Goal: Task Accomplishment & Management: Complete application form

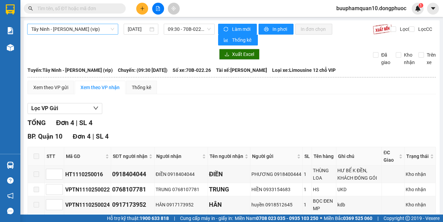
drag, startPoint x: 98, startPoint y: 28, endPoint x: 98, endPoint y: 34, distance: 6.1
click at [98, 28] on span "Tây Ninh - [PERSON_NAME] (vip)" at bounding box center [72, 29] width 83 height 10
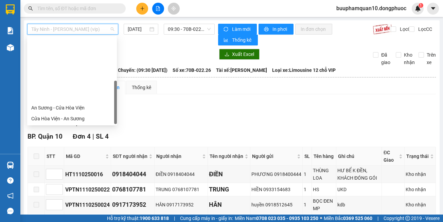
scroll to position [76, 0]
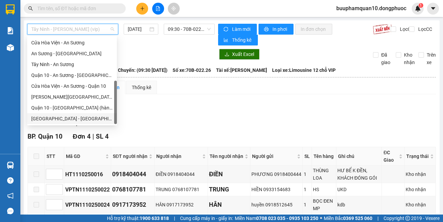
click at [92, 119] on div "[GEOGRAPHIC_DATA] - [GEOGRAPHIC_DATA] (vip)" at bounding box center [71, 118] width 81 height 7
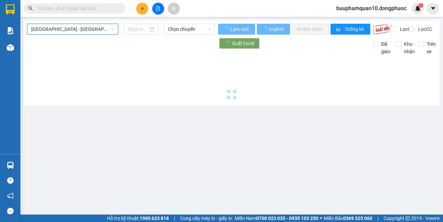
type input "[DATE]"
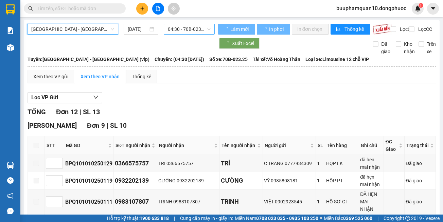
click at [173, 31] on span "04:30 - 70B-023.25" at bounding box center [189, 29] width 43 height 10
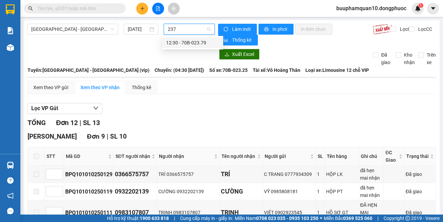
type input "2379"
click at [179, 42] on div "12:30 - 70B-023.79" at bounding box center [192, 42] width 53 height 7
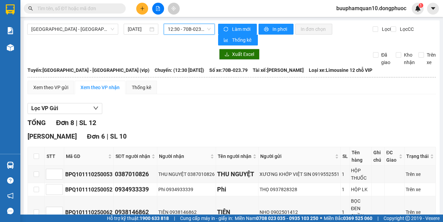
click at [189, 30] on span "12:30 - 70B-023.79" at bounding box center [189, 29] width 43 height 10
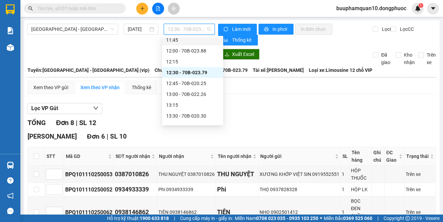
scroll to position [350, 0]
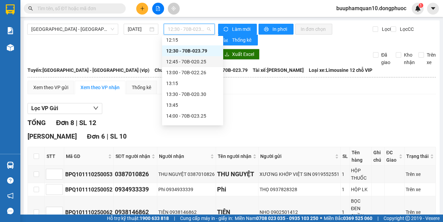
click at [197, 63] on div "12:45 - 70B-020.25" at bounding box center [192, 61] width 53 height 7
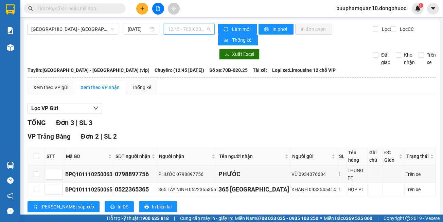
click at [198, 33] on span "12:45 - 70B-020.25" at bounding box center [189, 29] width 43 height 10
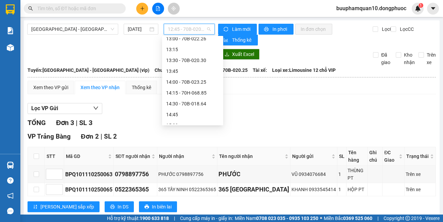
scroll to position [350, 0]
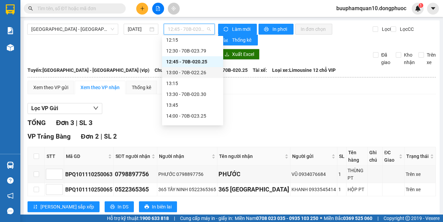
click at [191, 74] on div "13:00 - 70B-022.26" at bounding box center [192, 72] width 53 height 7
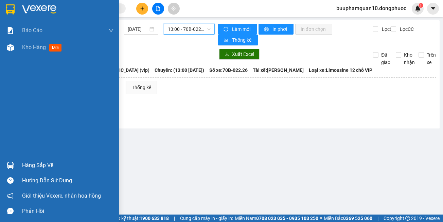
click at [14, 164] on div at bounding box center [10, 166] width 12 height 12
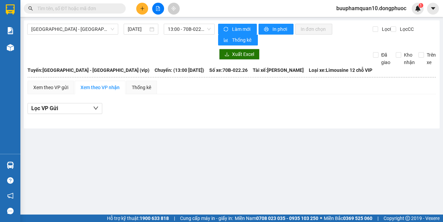
click at [321, 98] on section "Kết quả tìm kiếm ( 0 ) Bộ lọc No Data buuphamquan10.dongphuoc 1 Báo cáo Mẫu 1: …" at bounding box center [221, 111] width 443 height 222
click at [193, 32] on span "13:00 - 70B-022.26" at bounding box center [189, 29] width 43 height 10
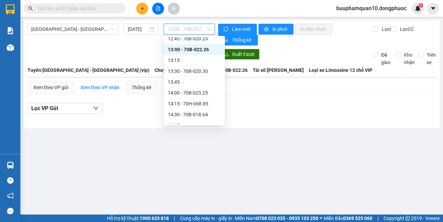
scroll to position [384, 0]
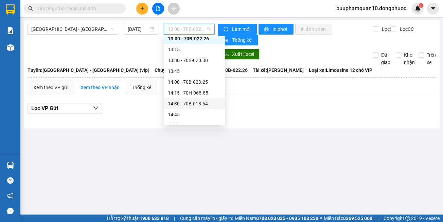
click at [231, 152] on main "Hồ Chí Minh - Tây Ninh (vip) 11/10/2025 13:00 - 70B-022.26 Làm mới In phơi In đ…" at bounding box center [221, 107] width 443 height 215
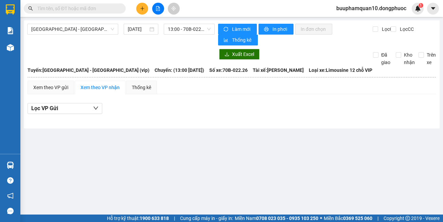
click at [103, 6] on input "text" at bounding box center [77, 8] width 80 height 7
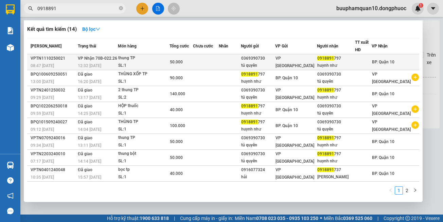
type input "0918891"
click at [183, 60] on span "50.000" at bounding box center [176, 62] width 13 height 5
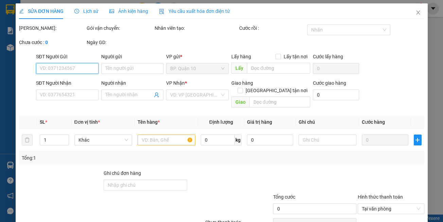
type input "0369390730"
type input "tú quyên"
type input "0918891797"
type input "huynh như"
type input "50.000"
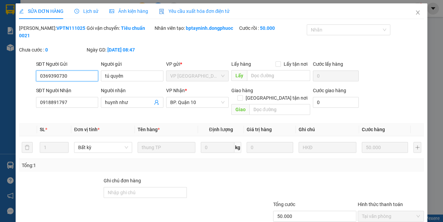
scroll to position [30, 0]
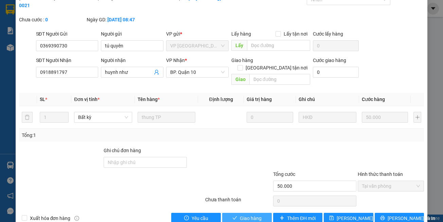
click at [245, 215] on span "Giao hàng" at bounding box center [251, 218] width 22 height 7
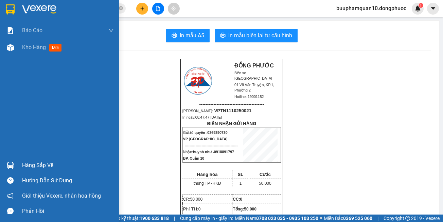
click at [19, 160] on div "Hàng sắp về" at bounding box center [59, 165] width 119 height 15
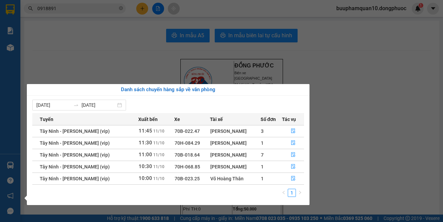
click at [298, 49] on section "Kết quả tìm kiếm ( 14 ) Bộ lọc Mã ĐH Trạng thái Món hàng Tổng cước Chưa cước Nh…" at bounding box center [221, 111] width 443 height 222
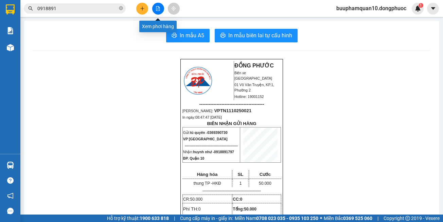
click at [152, 6] on button at bounding box center [158, 9] width 12 height 12
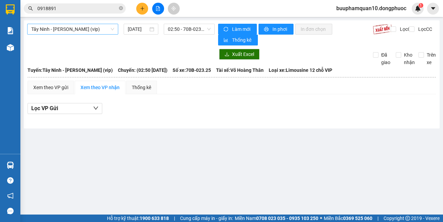
click at [106, 29] on span "Tây Ninh - [PERSON_NAME] (vip)" at bounding box center [72, 29] width 83 height 10
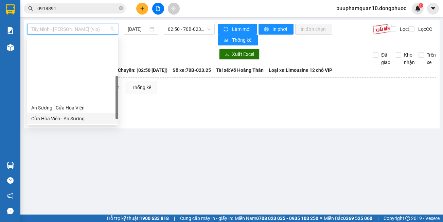
scroll to position [68, 0]
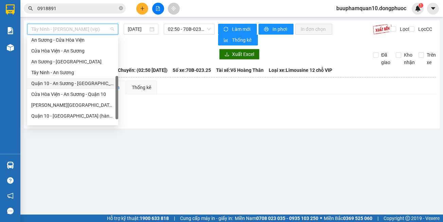
drag, startPoint x: 69, startPoint y: 86, endPoint x: 139, endPoint y: 47, distance: 80.6
click at [69, 85] on div "Quận 10 - An Sương - [GEOGRAPHIC_DATA]" at bounding box center [72, 83] width 83 height 7
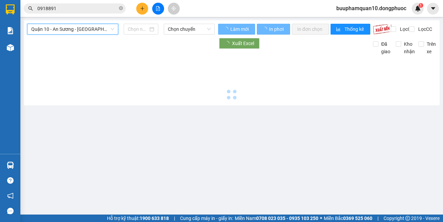
type input "[DATE]"
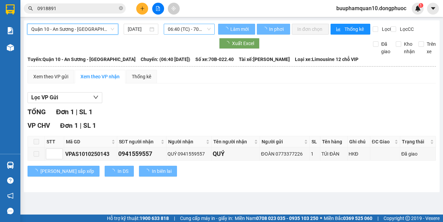
drag, startPoint x: 173, startPoint y: 31, endPoint x: 169, endPoint y: 30, distance: 4.5
click at [173, 31] on span "06:40 (TC) - 70B-022.40" at bounding box center [189, 29] width 43 height 10
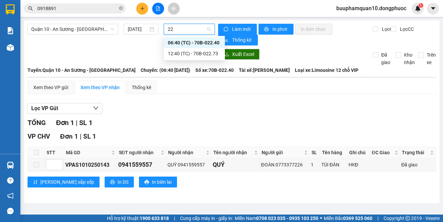
type input "227"
click at [175, 40] on div "12:40 (TC) - 70B-022.73" at bounding box center [194, 42] width 53 height 7
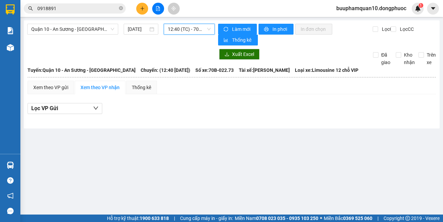
click at [90, 11] on input "0918891" at bounding box center [77, 8] width 80 height 7
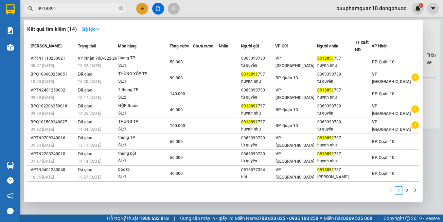
click at [90, 11] on input "0918891" at bounding box center [77, 8] width 80 height 7
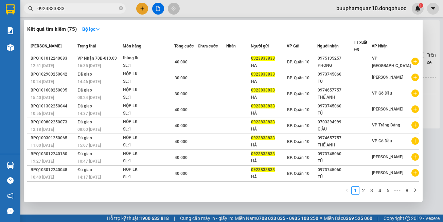
click at [101, 10] on input "0923833833" at bounding box center [77, 8] width 80 height 7
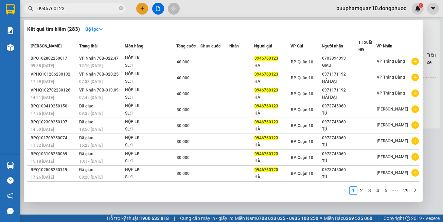
click at [100, 9] on input "0946760123" at bounding box center [77, 8] width 80 height 7
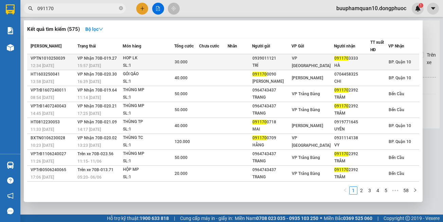
type input "091170"
click at [106, 63] on div "15:57 - 10/10" at bounding box center [99, 65] width 45 height 7
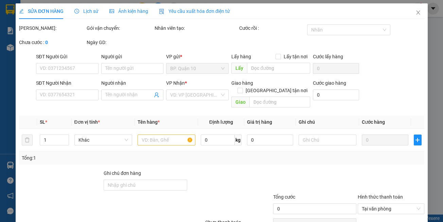
type input "0939011121"
type input "TRÍ"
type input "0911703333"
type input "HÀ"
type input "30.000"
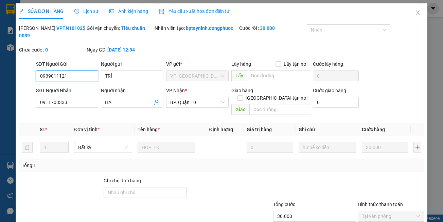
scroll to position [30, 0]
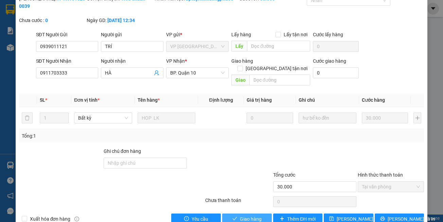
click at [244, 216] on span "Giao hàng" at bounding box center [251, 219] width 22 height 7
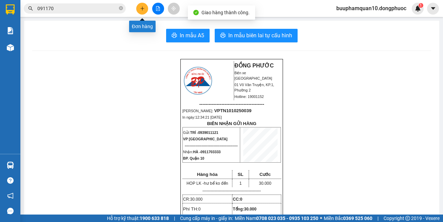
click at [144, 7] on icon "plus" at bounding box center [142, 8] width 5 height 5
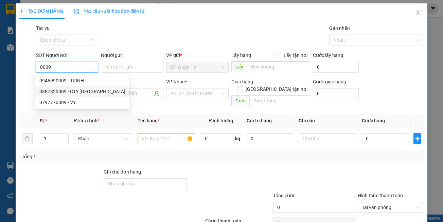
click at [95, 93] on div "0387320009 - CTY HƯNG VINH" at bounding box center [82, 91] width 86 height 7
type input "0387320009"
type input "CTY HƯNG VINH"
type input "0522365365"
type input "365 [GEOGRAPHIC_DATA]"
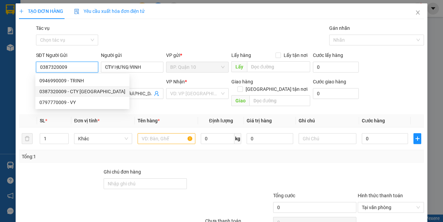
type input "0387320009"
click at [121, 105] on div "Transit Pickup Surcharge Ids Transit Deliver Surcharge Ids Transit Deliver Surc…" at bounding box center [221, 134] width 405 height 221
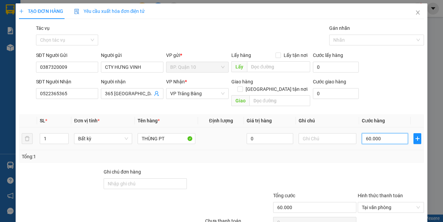
click at [381, 134] on input "60.000" at bounding box center [384, 138] width 46 height 11
type input "8"
type input "80"
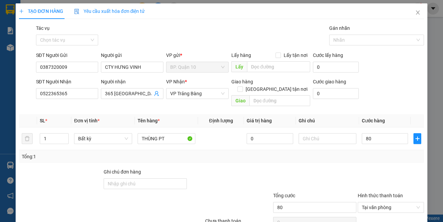
type input "80.000"
click at [376, 168] on div at bounding box center [391, 180] width 68 height 24
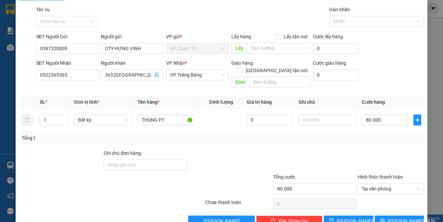
scroll to position [29, 0]
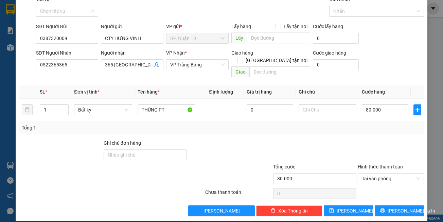
drag, startPoint x: 215, startPoint y: 133, endPoint x: 187, endPoint y: 22, distance: 114.5
click at [214, 125] on div "Transit Pickup Surcharge Ids Transit Deliver Surcharge Ids Transit Deliver Surc…" at bounding box center [221, 106] width 405 height 221
click at [236, 143] on div at bounding box center [229, 151] width 85 height 24
drag, startPoint x: 400, startPoint y: 205, endPoint x: 287, endPoint y: 189, distance: 114.2
click at [399, 207] on span "[PERSON_NAME] và In" at bounding box center [411, 210] width 48 height 7
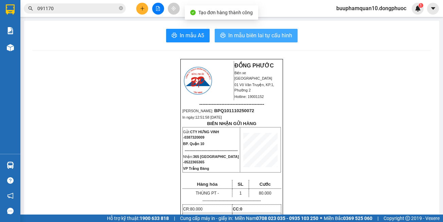
click at [252, 30] on button "In mẫu biên lai tự cấu hình" at bounding box center [256, 36] width 83 height 14
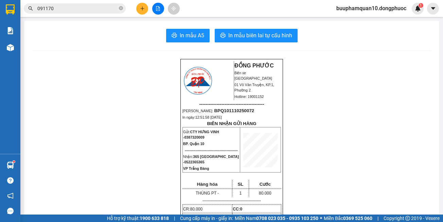
click at [76, 10] on input "091170" at bounding box center [77, 8] width 80 height 7
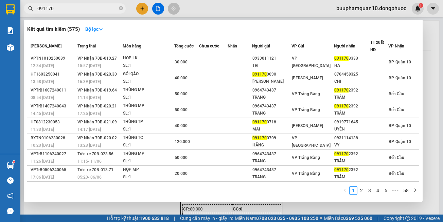
click at [76, 10] on input "091170" at bounding box center [77, 8] width 80 height 7
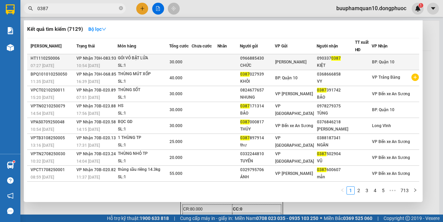
type input "0387"
click at [151, 63] on div "SL: 1" at bounding box center [143, 65] width 51 height 7
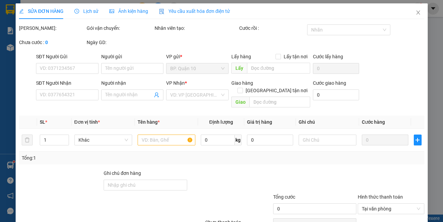
type input "0966885430"
type input "CHỨC"
type input "0903370387"
type input "KIỆT"
type input "30.000"
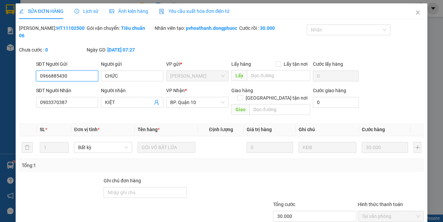
scroll to position [27, 0]
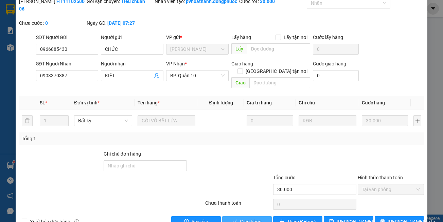
click at [240, 222] on span "Giao hàng" at bounding box center [251, 221] width 22 height 7
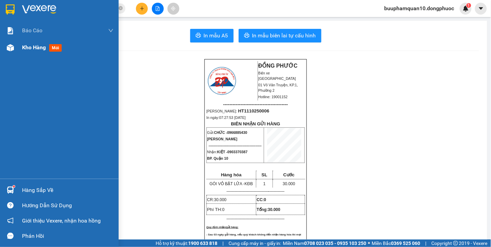
click at [15, 49] on div at bounding box center [10, 48] width 12 height 12
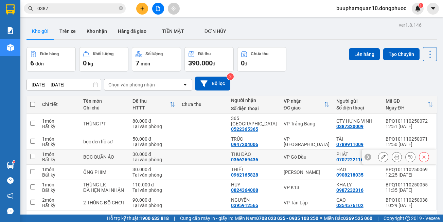
drag, startPoint x: 303, startPoint y: 153, endPoint x: 303, endPoint y: 150, distance: 3.4
click at [303, 154] on div "VP Gò Dầu" at bounding box center [306, 156] width 46 height 5
checkbox input "true"
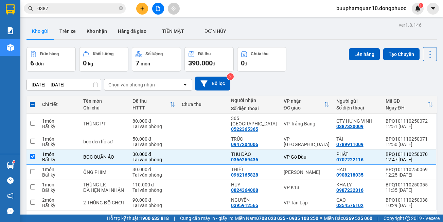
scroll to position [31, 0]
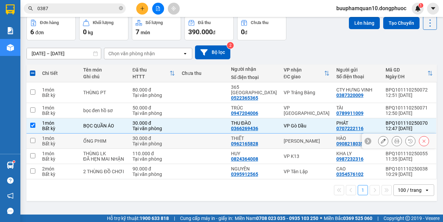
click at [286, 138] on div "[PERSON_NAME]" at bounding box center [306, 140] width 46 height 5
checkbox input "true"
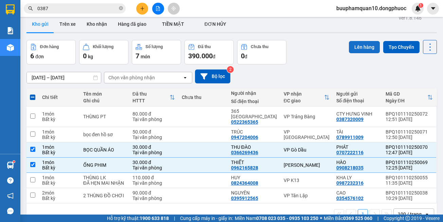
scroll to position [0, 0]
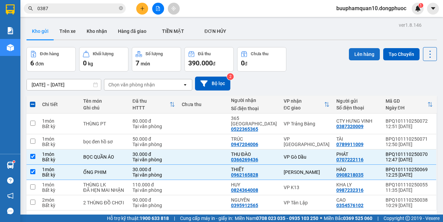
click at [355, 57] on button "Lên hàng" at bounding box center [364, 54] width 31 height 12
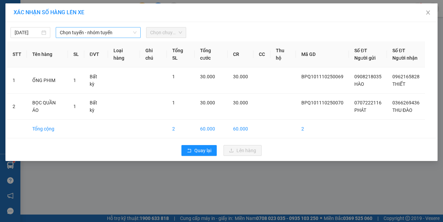
click at [92, 34] on span "Chọn tuyến - nhóm tuyến" at bounding box center [98, 32] width 77 height 10
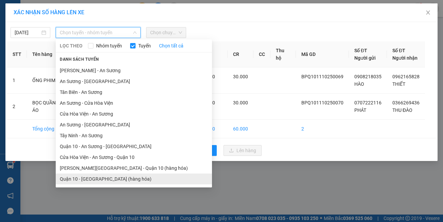
scroll to position [30, 0]
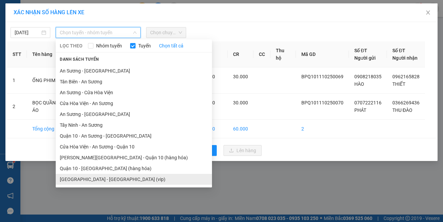
click at [118, 181] on li "[GEOGRAPHIC_DATA] - [GEOGRAPHIC_DATA] (vip)" at bounding box center [134, 179] width 156 height 11
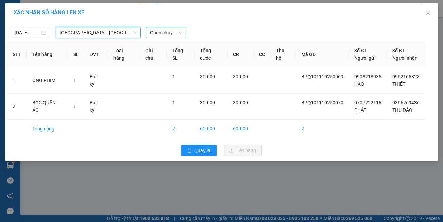
click at [159, 37] on span "Chọn chuyến" at bounding box center [166, 32] width 32 height 10
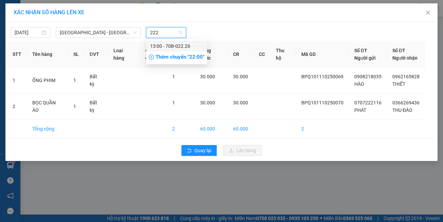
type input "2226"
drag, startPoint x: 174, startPoint y: 45, endPoint x: 186, endPoint y: 50, distance: 12.8
click at [175, 45] on div "13:00 - 70B-022.26" at bounding box center [176, 45] width 53 height 7
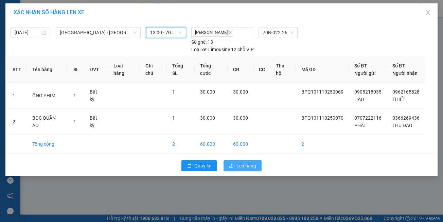
click at [253, 162] on span "Lên hàng" at bounding box center [246, 165] width 20 height 7
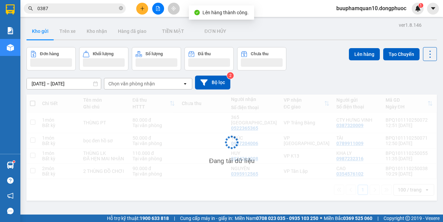
click at [156, 14] on button at bounding box center [158, 9] width 12 height 12
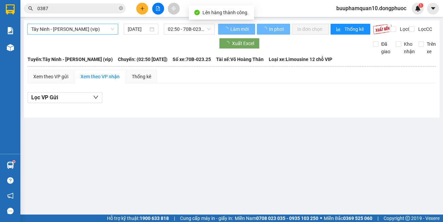
click at [81, 33] on span "Tây Ninh - [PERSON_NAME] (vip)" at bounding box center [72, 29] width 83 height 10
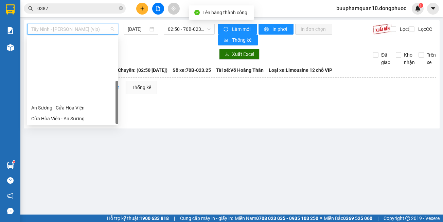
scroll to position [76, 0]
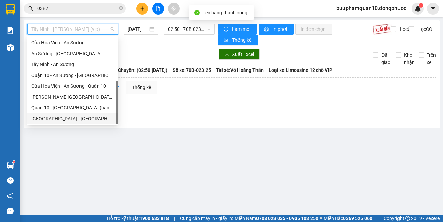
drag, startPoint x: 87, startPoint y: 118, endPoint x: 136, endPoint y: 54, distance: 80.3
click at [87, 118] on div "[GEOGRAPHIC_DATA] - [GEOGRAPHIC_DATA] (vip)" at bounding box center [72, 118] width 83 height 7
type input "[DATE]"
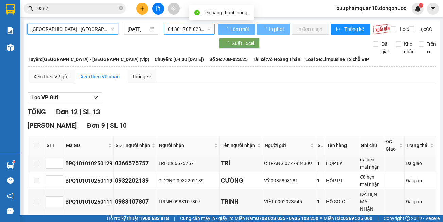
click at [173, 29] on span "04:30 - 70B-023.25" at bounding box center [189, 29] width 43 height 10
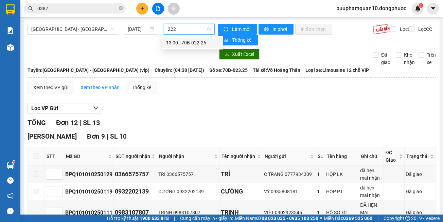
type input "2226"
click at [182, 42] on div "13:00 - 70B-022.26" at bounding box center [192, 42] width 53 height 7
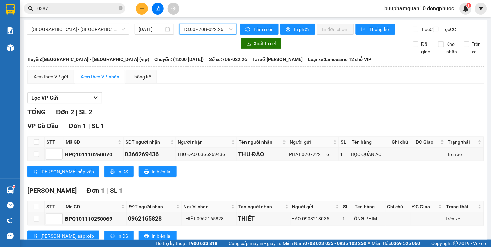
click at [209, 29] on span "13:00 - 70B-022.26" at bounding box center [208, 29] width 49 height 10
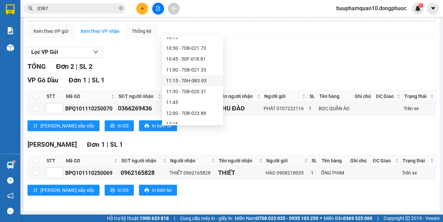
scroll to position [334, 0]
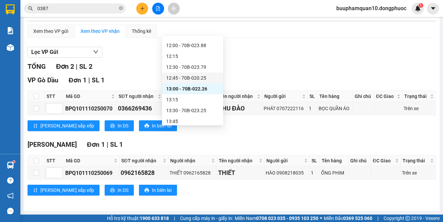
click at [311, 53] on div "Lọc VP Gửi" at bounding box center [231, 52] width 408 height 11
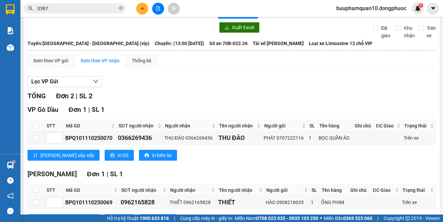
scroll to position [0, 0]
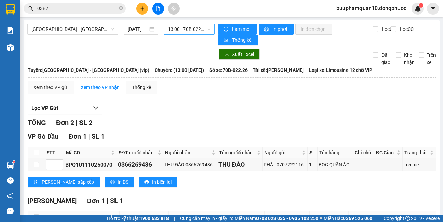
click at [168, 30] on span "13:00 - 70B-022.26" at bounding box center [189, 29] width 43 height 10
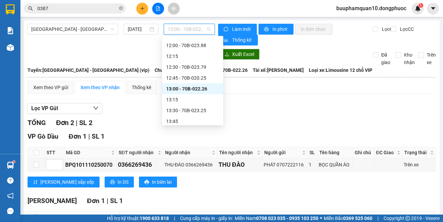
click at [303, 105] on div "Lọc VP Gửi" at bounding box center [231, 108] width 408 height 11
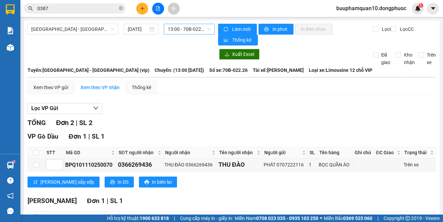
click at [178, 30] on span "13:00 - 70B-022.26" at bounding box center [189, 29] width 43 height 10
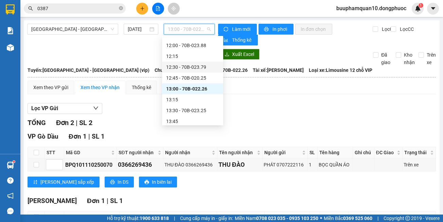
scroll to position [368, 0]
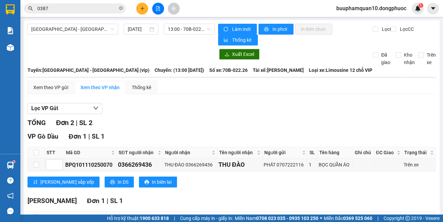
drag, startPoint x: 270, startPoint y: 107, endPoint x: 204, endPoint y: 5, distance: 121.7
click at [270, 107] on div "Lọc VP Gửi" at bounding box center [231, 108] width 408 height 11
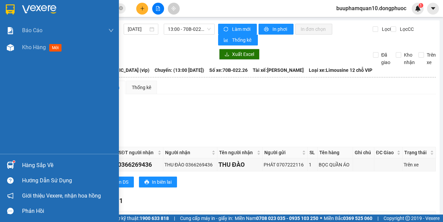
click at [7, 161] on div at bounding box center [10, 166] width 12 height 12
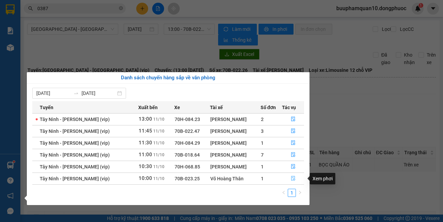
click at [283, 180] on button "button" at bounding box center [292, 178] width 21 height 11
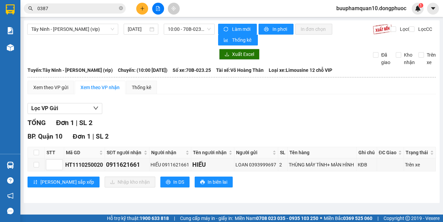
click at [257, 106] on div "Lọc VP Gửi" at bounding box center [231, 108] width 408 height 11
click at [138, 9] on button at bounding box center [142, 9] width 12 height 12
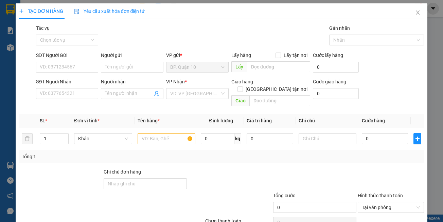
click at [164, 42] on div "Gói vận chuyển * Tiêu chuẩn Tác vụ Chọn tác vụ Gán nhãn Nhãn" at bounding box center [230, 36] width 391 height 24
click at [65, 69] on input "SĐT Người Gửi" at bounding box center [67, 67] width 62 height 11
click at [69, 71] on input "SĐT Người Gửi" at bounding box center [67, 67] width 62 height 11
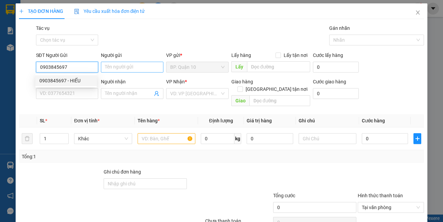
type input "0903845697"
click at [110, 70] on input "Người gửi" at bounding box center [132, 67] width 62 height 11
click at [94, 68] on input "0903845697" at bounding box center [67, 67] width 62 height 11
click at [79, 78] on div "0903845697 - HIẾU" at bounding box center [65, 80] width 53 height 7
type input "HIẾU"
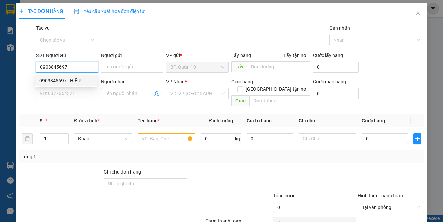
type input "0934148958"
type input "CƯỜNG"
type input "50.000"
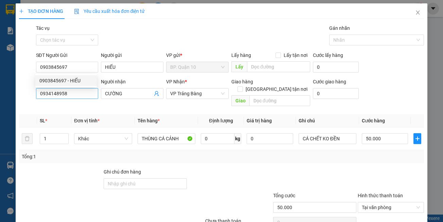
click at [93, 100] on div "SĐT Người Nhận 0934148958" at bounding box center [67, 90] width 62 height 24
click at [82, 91] on input "0934148958" at bounding box center [67, 93] width 62 height 11
click at [83, 92] on input "0937305792" at bounding box center [67, 93] width 62 height 11
type input "0937305792"
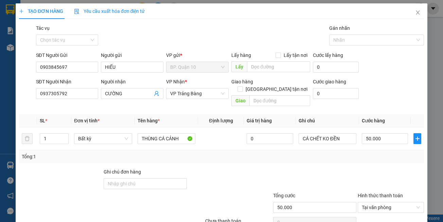
drag, startPoint x: 60, startPoint y: 108, endPoint x: 71, endPoint y: 102, distance: 12.3
click at [60, 114] on th "SL *" at bounding box center [54, 120] width 35 height 13
drag, startPoint x: 127, startPoint y: 96, endPoint x: 71, endPoint y: 96, distance: 55.7
click at [75, 96] on div "SĐT Người Nhận 0937305792 Người nhận CƯỜNG VP Nhận * VP Trảng Bàng Giao hàng Gi…" at bounding box center [230, 93] width 391 height 31
type input "d"
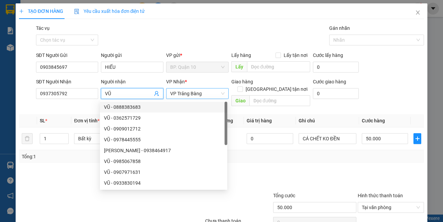
click at [199, 97] on span "VP Trảng Bàng" at bounding box center [197, 94] width 54 height 10
type input "VŨ"
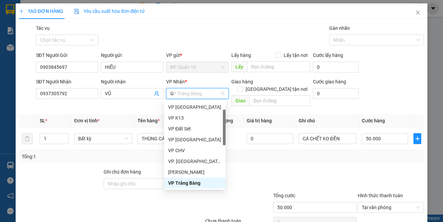
scroll to position [11, 0]
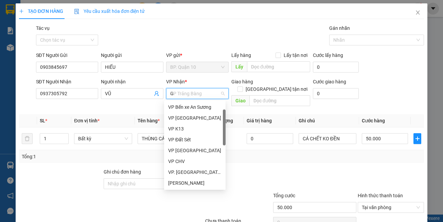
type input "GD"
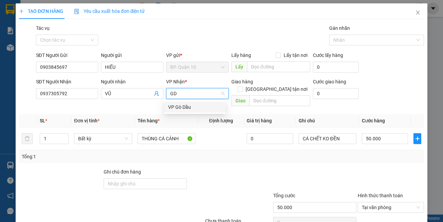
scroll to position [0, 0]
click at [194, 108] on div "VP Gò Dầu" at bounding box center [194, 107] width 53 height 7
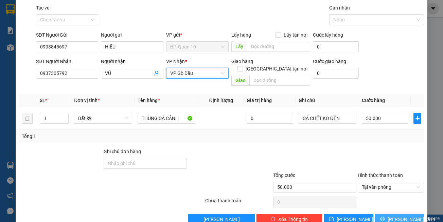
scroll to position [29, 0]
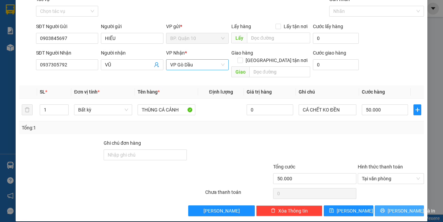
drag, startPoint x: 396, startPoint y: 204, endPoint x: 376, endPoint y: 195, distance: 21.9
click at [396, 207] on span "[PERSON_NAME] và In" at bounding box center [411, 210] width 48 height 7
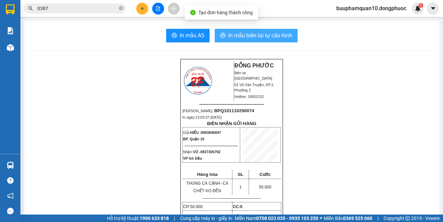
click at [242, 29] on button "In mẫu biên lai tự cấu hình" at bounding box center [256, 36] width 83 height 14
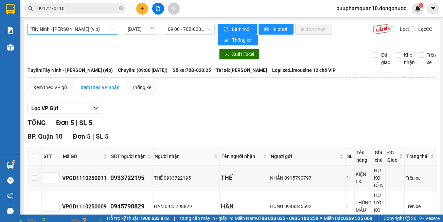
click at [95, 32] on span "Tây Ninh - [PERSON_NAME] (vip)" at bounding box center [72, 29] width 83 height 10
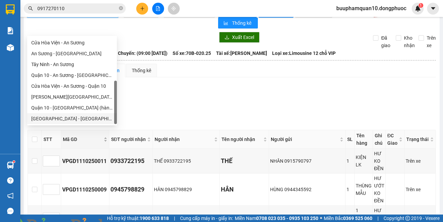
scroll to position [34, 0]
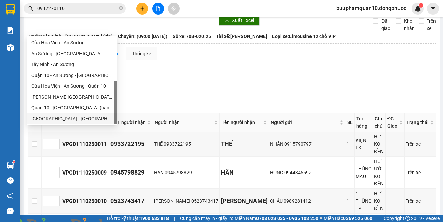
click at [98, 119] on div "[GEOGRAPHIC_DATA] - [GEOGRAPHIC_DATA] (vip)" at bounding box center [71, 118] width 81 height 7
type input "[DATE]"
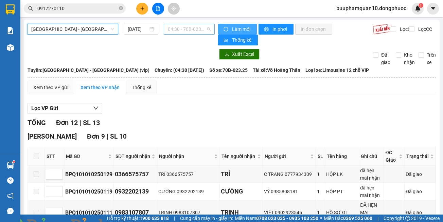
click at [203, 27] on span "04:30 - 70B-023.25" at bounding box center [189, 29] width 43 height 10
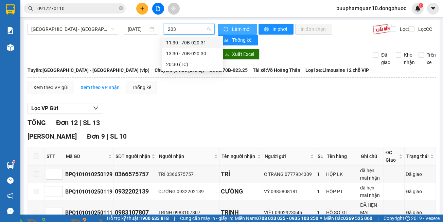
type input "2030"
click at [199, 41] on div "13:30 - 70B-020.30" at bounding box center [192, 42] width 53 height 7
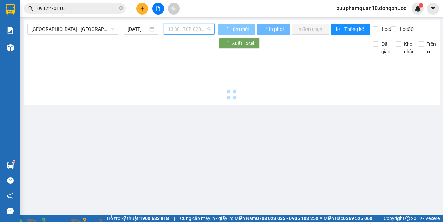
click at [198, 34] on span "13:30 - 70B-020.30" at bounding box center [189, 29] width 43 height 10
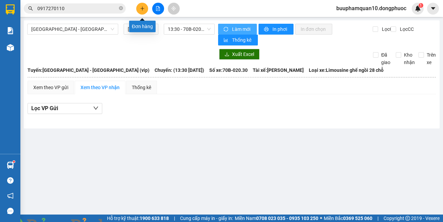
click at [142, 12] on button at bounding box center [142, 9] width 12 height 12
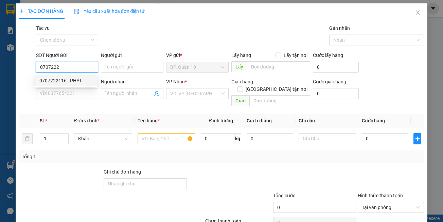
click at [78, 82] on div "0707222116 - PHÁT" at bounding box center [65, 80] width 53 height 7
type input "0707222116"
type input "PHÁT"
type input "0326372166"
type input "VÂN"
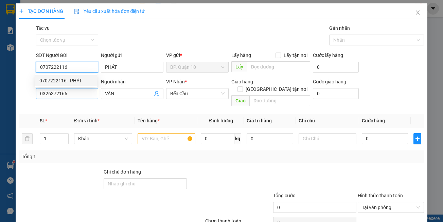
type input "0707222116"
click at [81, 106] on div "Transit Pickup Surcharge Ids Transit Deliver Surcharge Ids Transit Deliver Surc…" at bounding box center [221, 134] width 405 height 221
type input "50.000"
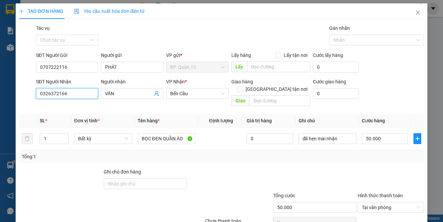
click at [79, 97] on input "0326372166" at bounding box center [67, 93] width 62 height 11
type input "0366269436"
click at [123, 98] on span "VÂN" at bounding box center [132, 93] width 62 height 11
click at [123, 97] on span "VÂN" at bounding box center [132, 93] width 62 height 11
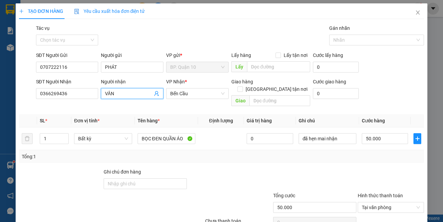
click at [123, 97] on input "VÂN" at bounding box center [129, 93] width 48 height 7
click at [122, 96] on input "VÂN" at bounding box center [129, 93] width 48 height 7
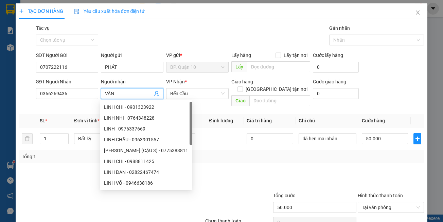
click at [68, 114] on th "SL *" at bounding box center [54, 120] width 35 height 13
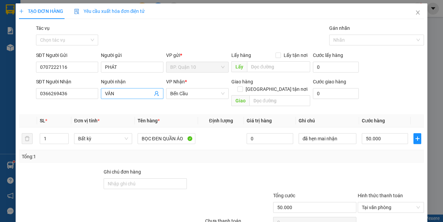
click at [127, 93] on input "VÂN" at bounding box center [129, 93] width 48 height 7
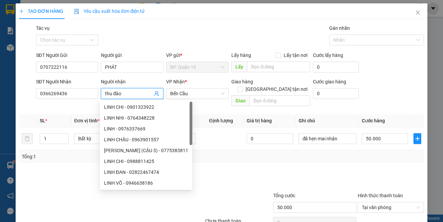
click at [127, 93] on input "thu đào" at bounding box center [129, 93] width 48 height 7
type input "G"
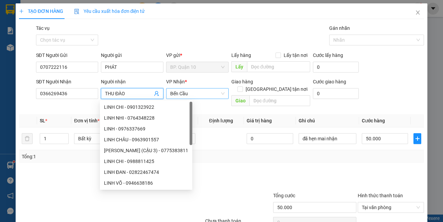
click at [192, 95] on span "Bến Cầu" at bounding box center [197, 94] width 54 height 10
type input "THU ĐÀO"
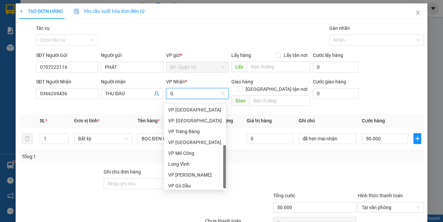
type input "GD"
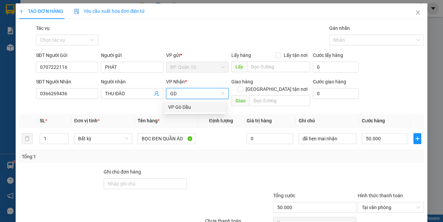
click at [192, 107] on div "VP Gò Dầu" at bounding box center [194, 107] width 53 height 7
click at [184, 153] on div "Tổng: 1" at bounding box center [221, 156] width 399 height 7
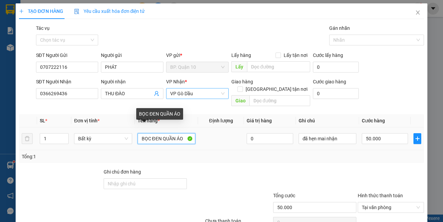
click at [184, 133] on input "BỌC ĐEN QUẦN ÁO" at bounding box center [166, 138] width 58 height 11
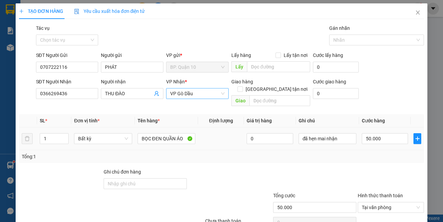
drag, startPoint x: 182, startPoint y: 155, endPoint x: 165, endPoint y: 141, distance: 22.1
click at [181, 155] on div "Tổng: 1" at bounding box center [221, 156] width 405 height 13
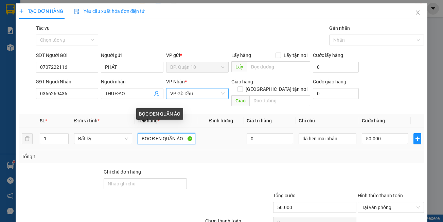
click at [32, 133] on tr "1 Bất kỳ BỌC ĐEN QUẦN ÁO 0 đã hẹn mai nhận 50.000" at bounding box center [221, 139] width 405 height 23
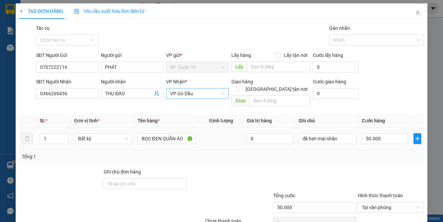
click at [136, 153] on div "Tổng: 1" at bounding box center [97, 156] width 150 height 7
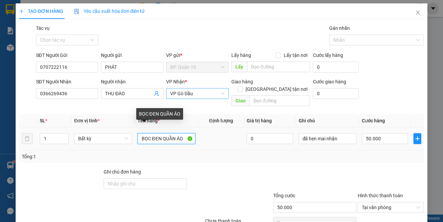
click at [160, 133] on input "BỌC ĐEN QUẦN ÁO" at bounding box center [166, 138] width 58 height 11
type input "BỌC QUẦN ÁO"
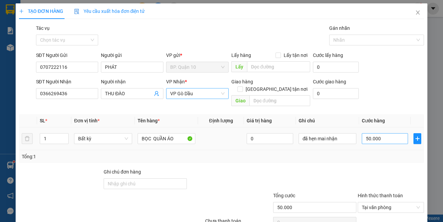
drag, startPoint x: 351, startPoint y: 147, endPoint x: 376, endPoint y: 131, distance: 30.3
click at [352, 153] on div "Tổng: 1" at bounding box center [221, 156] width 399 height 7
click at [379, 133] on input "50.000" at bounding box center [384, 138] width 46 height 11
type input "3"
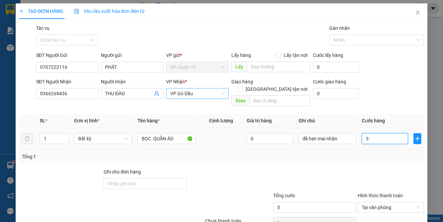
type input "30"
type input "30.000"
click at [367, 158] on div "Transit Pickup Surcharge Ids Transit Deliver Surcharge Ids Transit Deliver Surc…" at bounding box center [221, 134] width 405 height 221
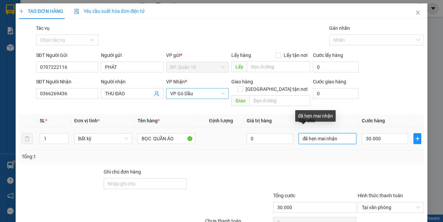
drag, startPoint x: 350, startPoint y: 127, endPoint x: 217, endPoint y: 138, distance: 133.5
click at [217, 138] on tr "1 Bất kỳ BỌC QUẦN ÁO 0 đã hẹn mai nhận 30.000" at bounding box center [221, 139] width 405 height 23
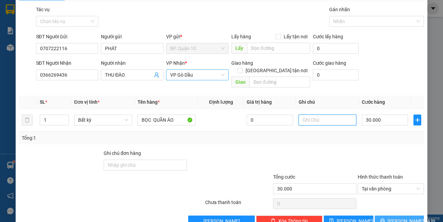
scroll to position [29, 0]
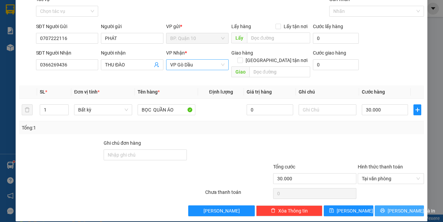
click at [385, 206] on button "[PERSON_NAME] và In" at bounding box center [399, 211] width 50 height 11
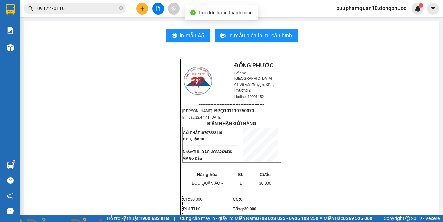
click at [257, 35] on span "In mẫu biên lai tự cấu hình" at bounding box center [260, 35] width 64 height 8
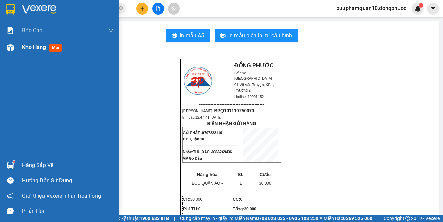
click at [39, 39] on div "Kho hàng mới" at bounding box center [68, 47] width 92 height 17
click at [39, 52] on div "Kho hàng mới" at bounding box center [43, 47] width 42 height 8
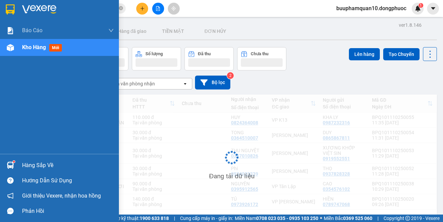
click at [39, 52] on div "Kho hàng mới" at bounding box center [43, 47] width 42 height 8
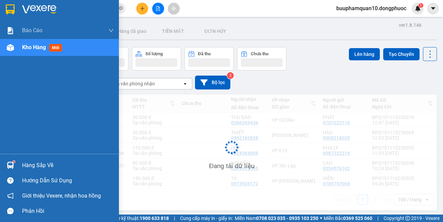
click at [39, 52] on div "Kho hàng mới" at bounding box center [43, 47] width 42 height 8
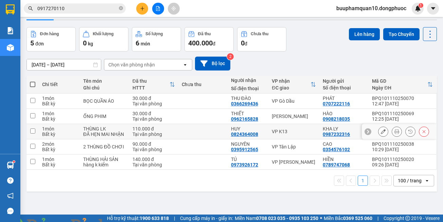
scroll to position [31, 0]
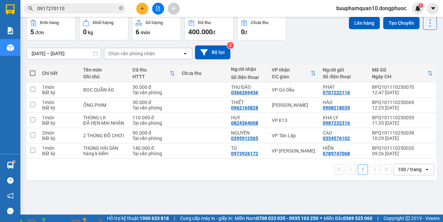
drag, startPoint x: 314, startPoint y: 189, endPoint x: 305, endPoint y: 188, distance: 8.6
click at [313, 189] on div "ver 1.8.146 Kho gửi Trên xe Kho nhận Hàng đã giao TIỀN MẶT ĐƠN HỦY Đơn hàng 5…" at bounding box center [231, 100] width 415 height 222
click at [380, 153] on icon at bounding box center [382, 151] width 5 height 5
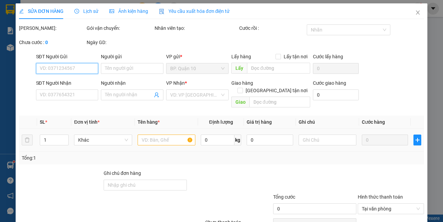
type input "0789747068"
type input "HIỀN"
type input "0973926172"
type input "TÚ"
type input "140.000"
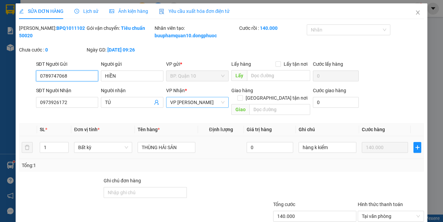
click at [203, 108] on span "VP [PERSON_NAME]" at bounding box center [197, 102] width 54 height 10
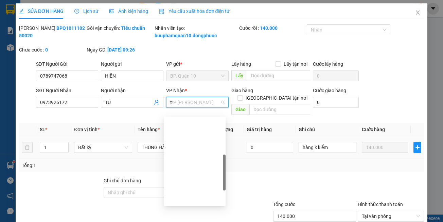
scroll to position [22, 0]
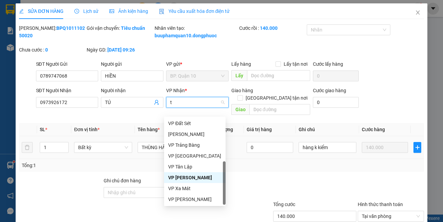
type input "tn"
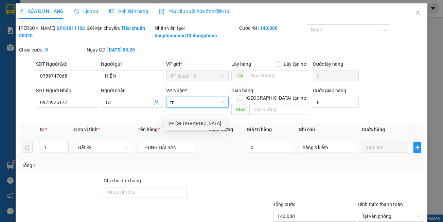
drag, startPoint x: 202, startPoint y: 123, endPoint x: 208, endPoint y: 126, distance: 7.0
click at [203, 122] on div "VP [GEOGRAPHIC_DATA]" at bounding box center [194, 123] width 53 height 7
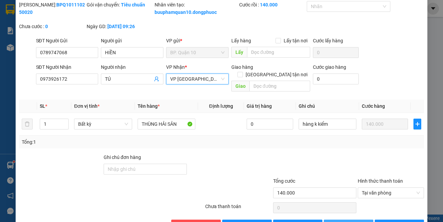
scroll to position [45, 0]
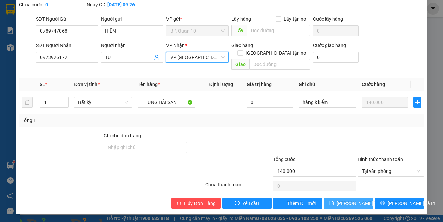
click at [361, 203] on button "[PERSON_NAME] thay đổi" at bounding box center [348, 203] width 50 height 11
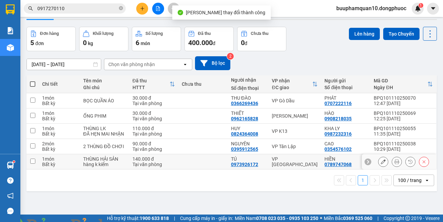
scroll to position [31, 0]
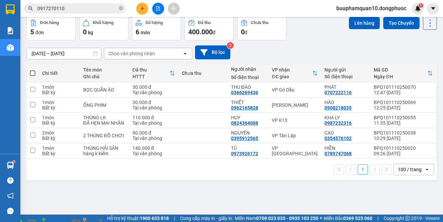
click at [125, 222] on img at bounding box center [123, 226] width 4 height 4
click at [133, 6] on div at bounding box center [157, 9] width 51 height 12
click at [141, 5] on button at bounding box center [142, 9] width 12 height 12
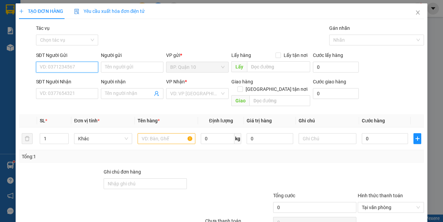
drag, startPoint x: 80, startPoint y: 64, endPoint x: 84, endPoint y: 62, distance: 4.4
click at [80, 63] on input "SĐT Người Gửi" at bounding box center [67, 67] width 62 height 11
type input "0789911009"
click at [73, 82] on div "0789911009 - TÀI" at bounding box center [65, 80] width 53 height 7
type input "TÀI"
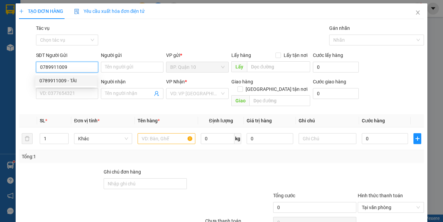
type input "0947204006"
type input "TRÚC"
type input "0789911009"
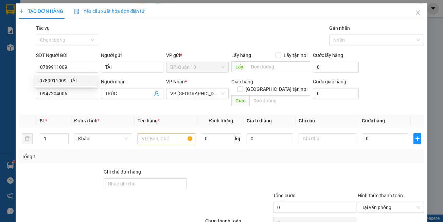
type input "30.000"
drag, startPoint x: 124, startPoint y: 111, endPoint x: 140, endPoint y: 97, distance: 21.9
click at [124, 114] on th "Đơn vị tính *" at bounding box center [102, 120] width 63 height 13
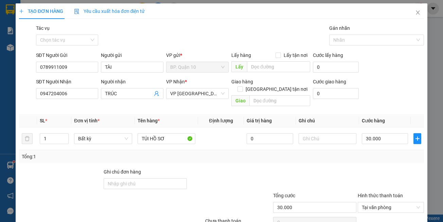
drag, startPoint x: 223, startPoint y: 173, endPoint x: 212, endPoint y: 166, distance: 13.7
click at [222, 173] on div at bounding box center [229, 180] width 85 height 24
drag, startPoint x: 149, startPoint y: 132, endPoint x: 71, endPoint y: 143, distance: 78.7
click at [84, 142] on tr "1 Bất kỳ TÚI HỒ SƠ 0 30.000" at bounding box center [221, 139] width 405 height 23
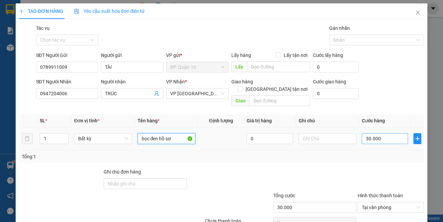
type input "bọc đen hồ sơ"
click at [361, 133] on input "30.000" at bounding box center [384, 138] width 46 height 11
type input "5"
type input "50"
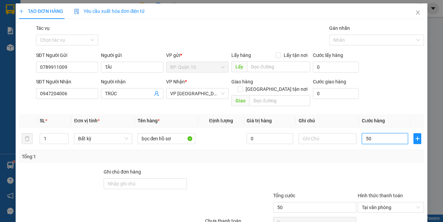
type input "50"
type input "50.000"
click at [375, 168] on div at bounding box center [391, 180] width 68 height 24
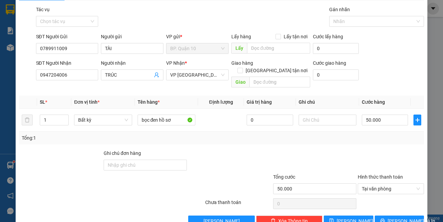
scroll to position [29, 0]
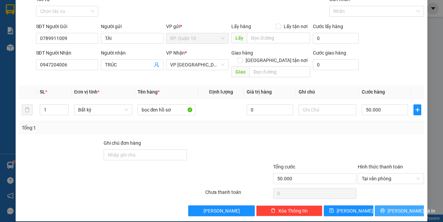
click at [397, 207] on span "[PERSON_NAME] và In" at bounding box center [411, 210] width 48 height 7
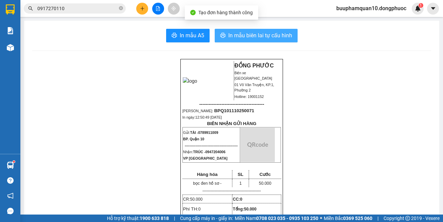
click at [269, 36] on span "In mẫu biên lai tự cấu hình" at bounding box center [260, 35] width 64 height 8
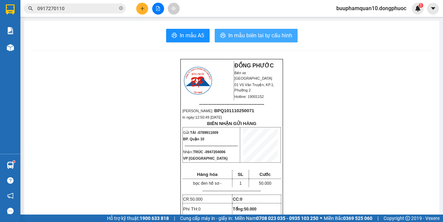
click at [256, 35] on span "In mẫu biên lai tự cấu hình" at bounding box center [260, 35] width 64 height 8
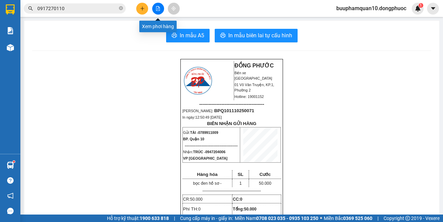
click at [156, 10] on icon "file-add" at bounding box center [158, 8] width 4 height 5
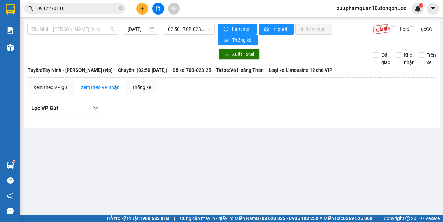
drag, startPoint x: 73, startPoint y: 29, endPoint x: 77, endPoint y: 47, distance: 18.8
click at [73, 29] on span "Tây Ninh - [PERSON_NAME] (vip)" at bounding box center [72, 29] width 83 height 10
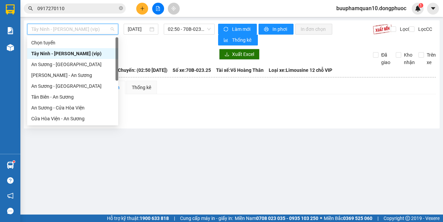
scroll to position [76, 0]
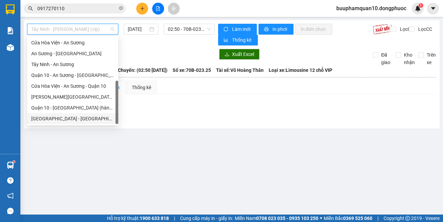
drag, startPoint x: 84, startPoint y: 117, endPoint x: 89, endPoint y: 109, distance: 9.9
click at [85, 117] on div "[GEOGRAPHIC_DATA] - [GEOGRAPHIC_DATA] (vip)" at bounding box center [72, 118] width 83 height 7
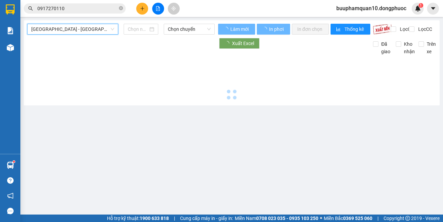
type input "[DATE]"
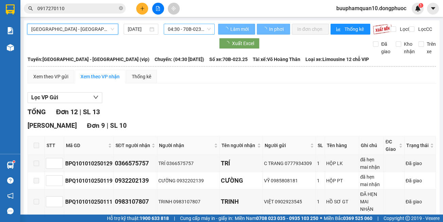
click at [192, 29] on span "04:30 - 70B-023.25" at bounding box center [189, 29] width 43 height 10
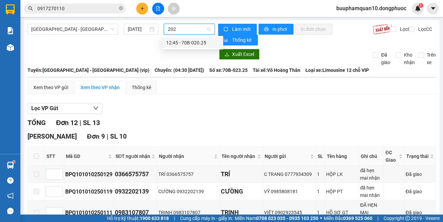
type input "2025"
click at [190, 41] on div "12:45 - 70B-020.25" at bounding box center [192, 42] width 53 height 7
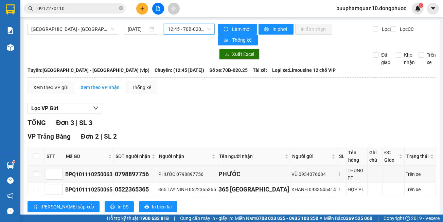
click at [204, 30] on span "12:45 - 70B-020.25" at bounding box center [189, 29] width 43 height 10
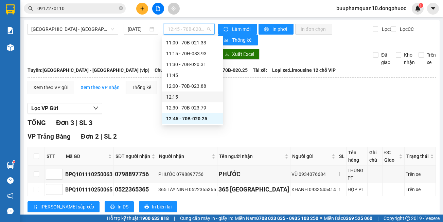
scroll to position [327, 0]
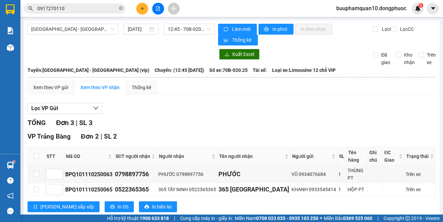
click at [269, 116] on div "Lọc VP Gửi TỔNG Đơn 3 | SL 3 VP [GEOGRAPHIC_DATA] 2 | SL 2 STT Mã GD SĐT người…" at bounding box center [231, 198] width 408 height 197
click at [83, 28] on span "[GEOGRAPHIC_DATA] - [GEOGRAPHIC_DATA] (vip)" at bounding box center [72, 29] width 83 height 10
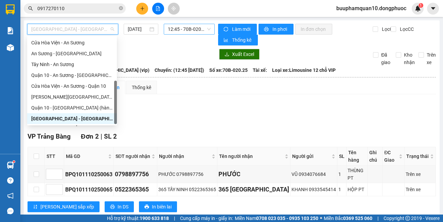
click at [166, 28] on div "12:45 - 70B-020.25" at bounding box center [189, 29] width 51 height 11
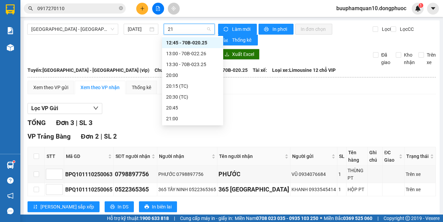
scroll to position [0, 0]
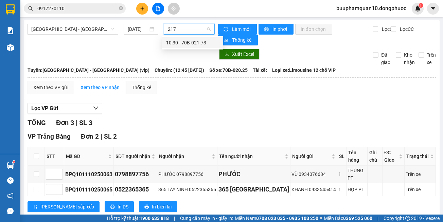
type input "2173"
click at [179, 42] on div "10:30 - 70B-021.73" at bounding box center [192, 42] width 53 height 7
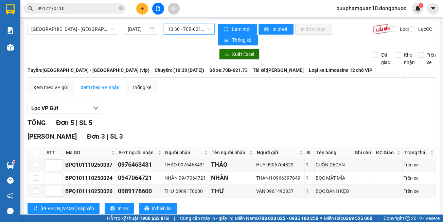
click at [190, 31] on span "10:30 - 70B-021.73" at bounding box center [189, 29] width 43 height 10
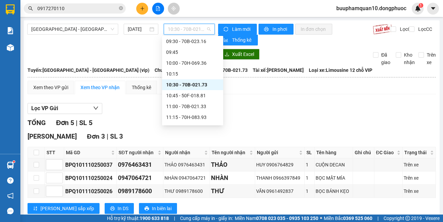
scroll to position [263, 0]
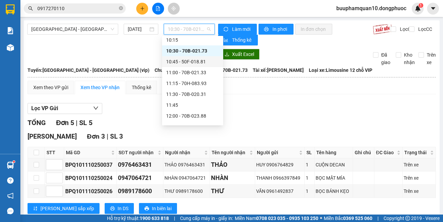
click at [201, 61] on div "10:45 - 50F-018.81" at bounding box center [192, 61] width 53 height 7
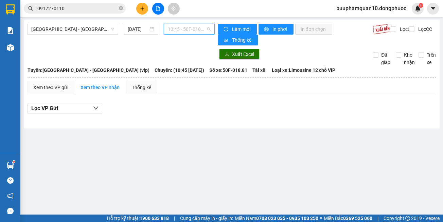
click at [186, 25] on span "10:45 - 50F-018.81" at bounding box center [189, 29] width 43 height 10
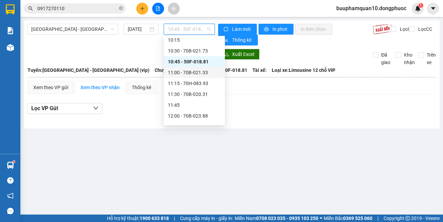
click at [203, 74] on div "11:00 - 70B-021.33" at bounding box center [194, 72] width 53 height 7
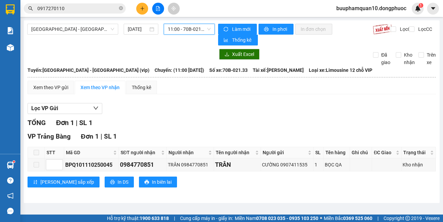
drag, startPoint x: 191, startPoint y: 29, endPoint x: 205, endPoint y: 49, distance: 24.6
click at [191, 29] on span "11:00 - 70B-021.33" at bounding box center [189, 29] width 43 height 10
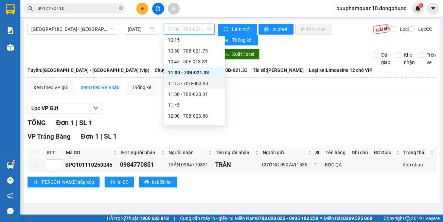
click at [208, 86] on div "11:15 - 70H-083.93" at bounding box center [194, 83] width 53 height 7
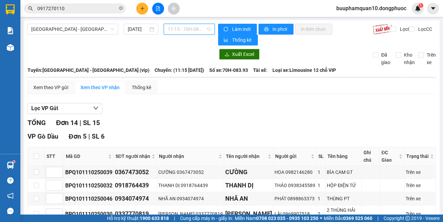
drag, startPoint x: 193, startPoint y: 31, endPoint x: 203, endPoint y: 60, distance: 31.2
click at [194, 31] on span "11:15 - 70H-083.93" at bounding box center [189, 29] width 43 height 10
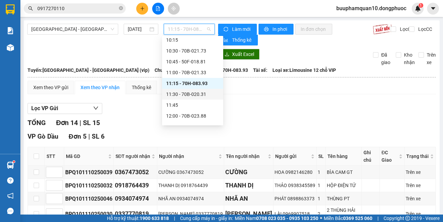
click at [206, 96] on div "11:30 - 70B-020.31" at bounding box center [192, 94] width 53 height 7
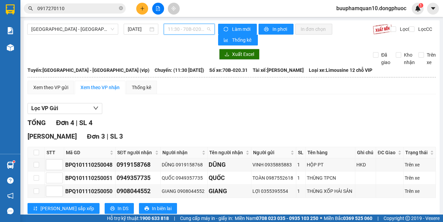
drag, startPoint x: 193, startPoint y: 31, endPoint x: 197, endPoint y: 51, distance: 20.2
click at [193, 31] on span "11:30 - 70B-020.31" at bounding box center [189, 29] width 43 height 10
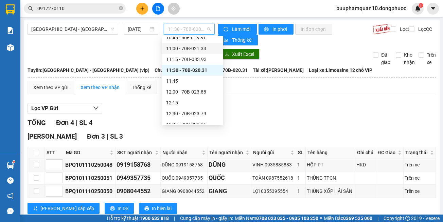
scroll to position [297, 0]
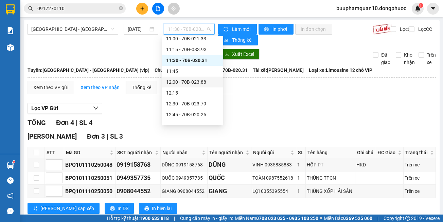
click at [204, 80] on div "12:00 - 70B-023.88" at bounding box center [192, 81] width 53 height 7
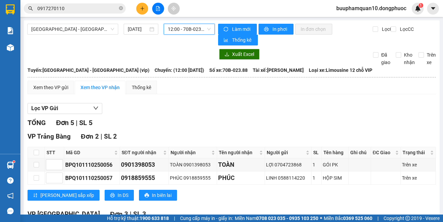
click at [196, 30] on span "12:00 - 70B-023.88" at bounding box center [189, 29] width 43 height 10
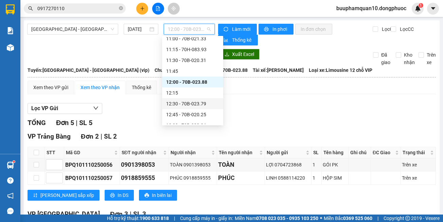
click at [207, 103] on div "12:30 - 70B-023.79" at bounding box center [192, 103] width 53 height 7
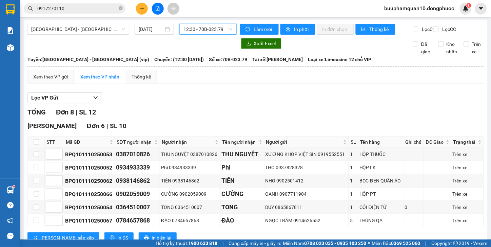
click at [209, 28] on span "12:30 - 70B-023.79" at bounding box center [208, 29] width 49 height 10
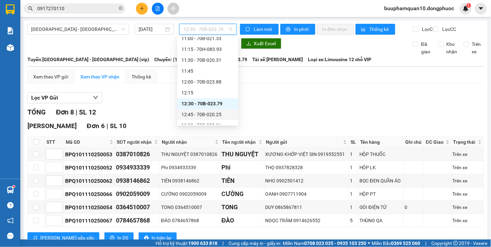
click at [226, 111] on div "12:45 - 70B-020.25" at bounding box center [208, 114] width 53 height 7
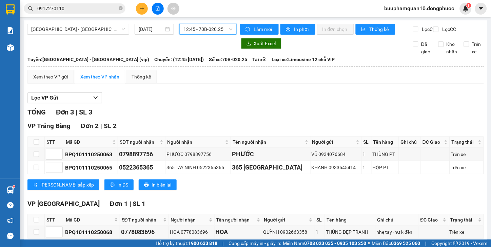
click at [202, 25] on span "12:45 - 70B-020.25" at bounding box center [208, 29] width 49 height 10
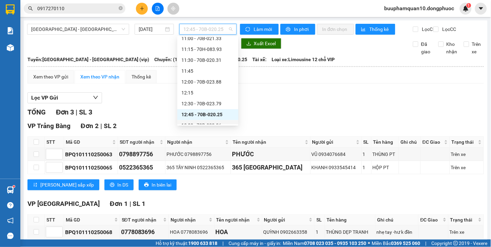
click at [223, 122] on div "13:00 - 70B-022.26" at bounding box center [208, 125] width 53 height 7
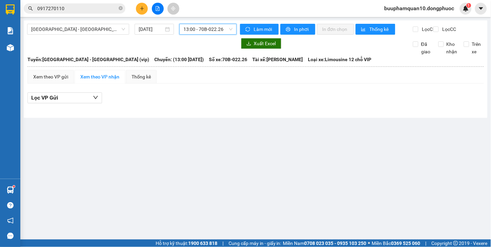
click at [215, 31] on span "13:00 - 70B-022.26" at bounding box center [208, 29] width 49 height 10
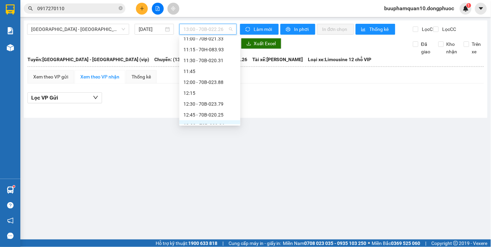
click at [225, 144] on div "13:30 - 70B-023.25" at bounding box center [210, 147] width 53 height 7
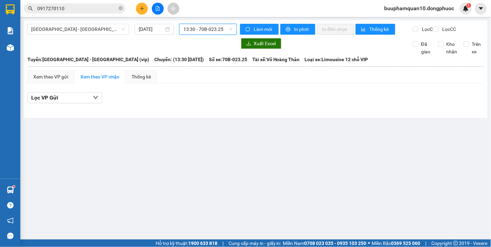
click at [198, 31] on span "13:30 - 70B-023.25" at bounding box center [208, 29] width 49 height 10
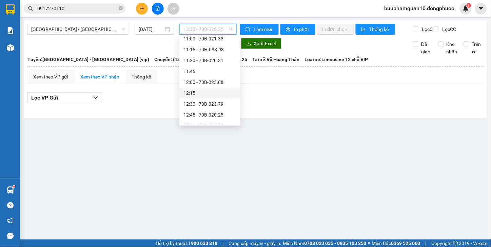
scroll to position [368, 0]
